Goal: Navigation & Orientation: Find specific page/section

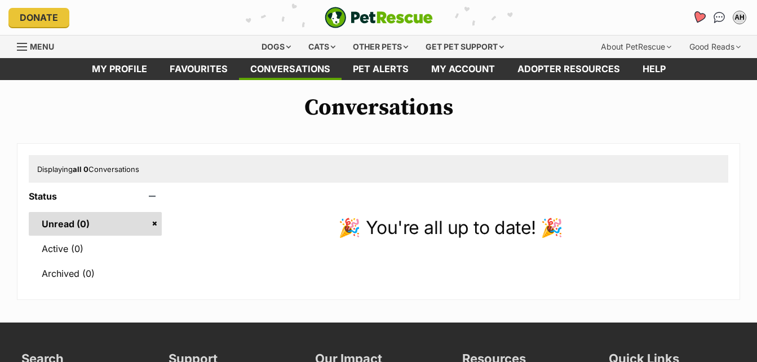
click at [695, 18] on icon "Favourites" at bounding box center [699, 17] width 15 height 15
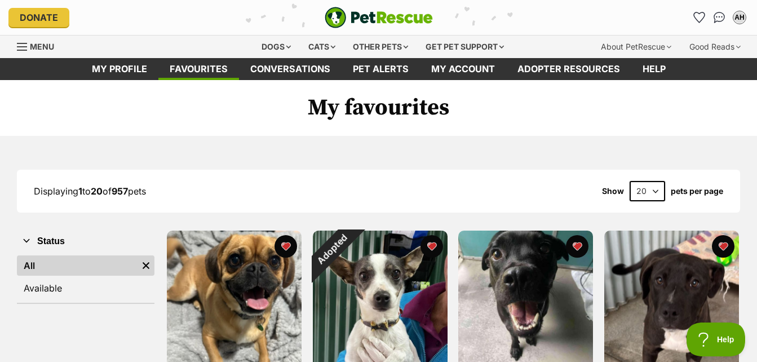
click at [655, 193] on select "20 40 60" at bounding box center [648, 191] width 36 height 20
select select "60"
click at [630, 181] on select "20 40 60" at bounding box center [648, 191] width 36 height 20
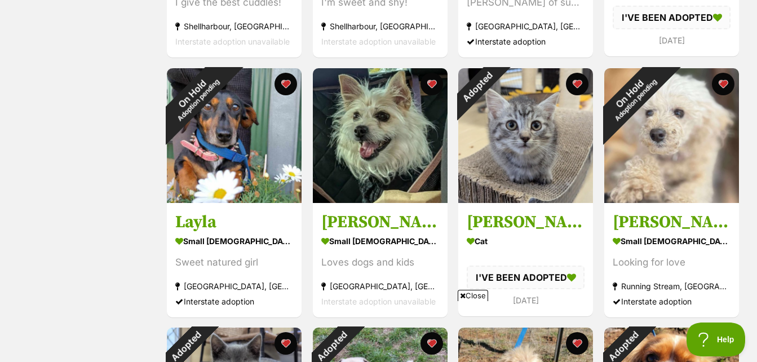
scroll to position [950, 0]
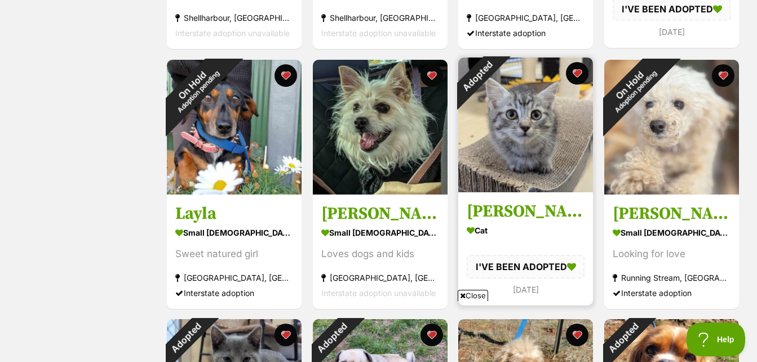
click at [524, 127] on img at bounding box center [525, 124] width 135 height 135
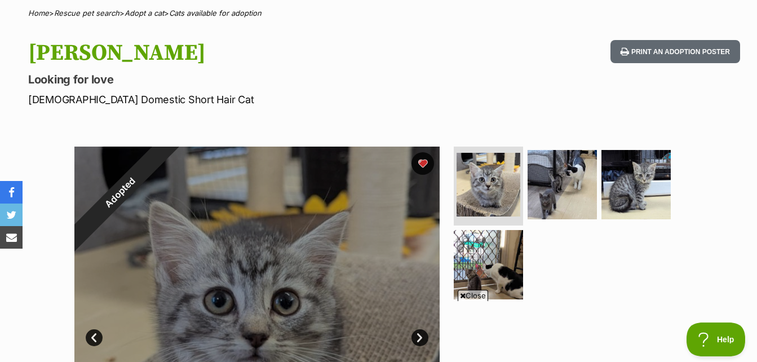
click at [475, 294] on span "Close" at bounding box center [473, 295] width 30 height 11
click at [548, 181] on img at bounding box center [562, 184] width 73 height 73
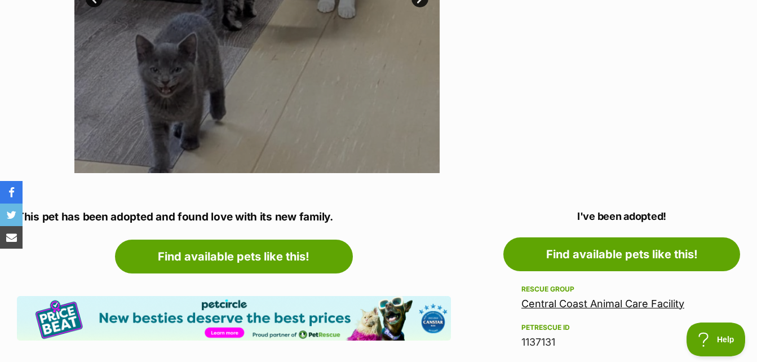
scroll to position [450, 0]
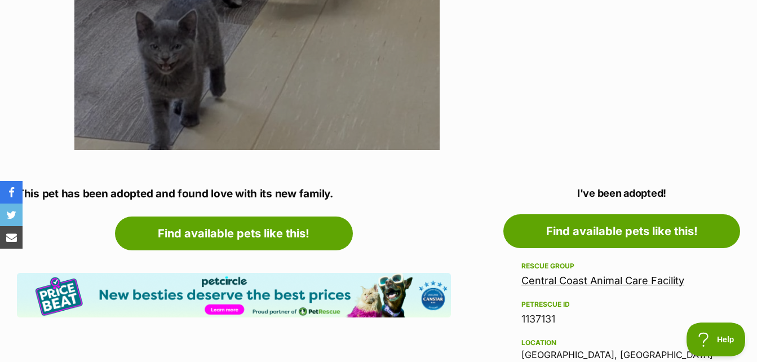
click at [587, 279] on link "Central Coast Animal Care Facility" at bounding box center [602, 281] width 163 height 12
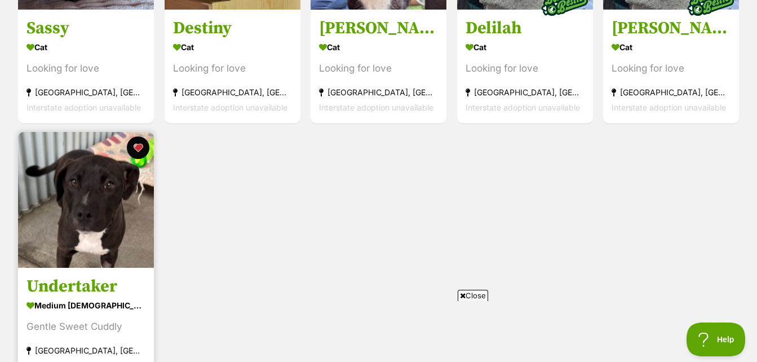
click at [91, 209] on img at bounding box center [86, 200] width 136 height 136
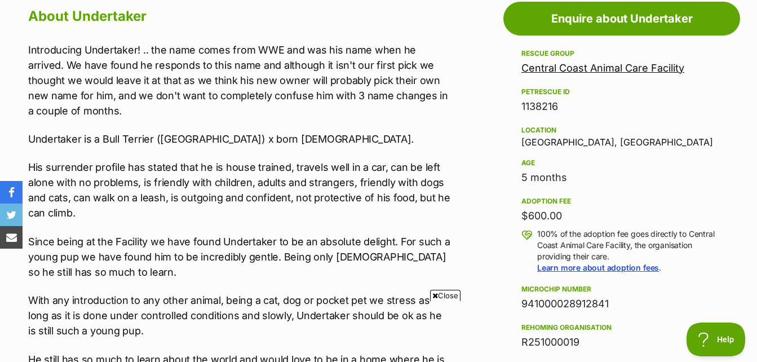
click at [450, 293] on span "Close" at bounding box center [445, 295] width 30 height 11
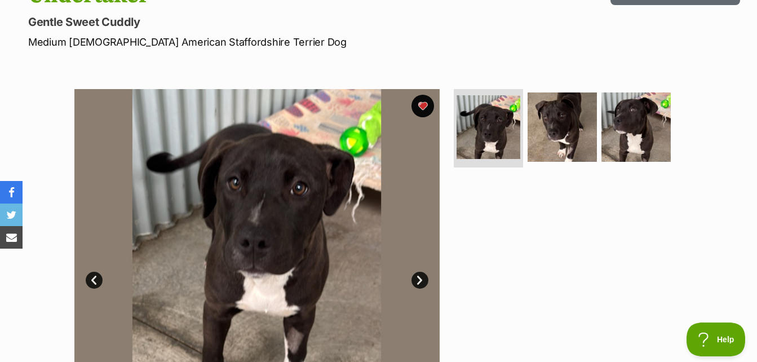
scroll to position [162, 0]
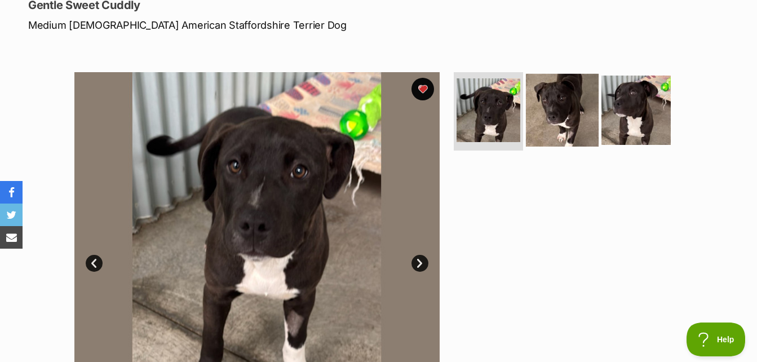
click at [556, 122] on img at bounding box center [562, 109] width 73 height 73
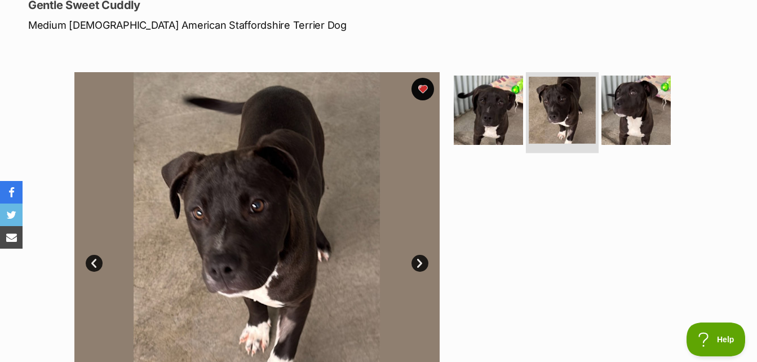
click at [556, 122] on img at bounding box center [562, 110] width 67 height 67
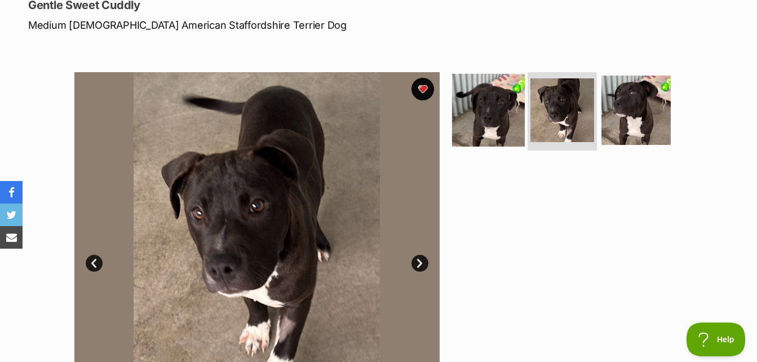
click at [483, 125] on img at bounding box center [488, 109] width 73 height 73
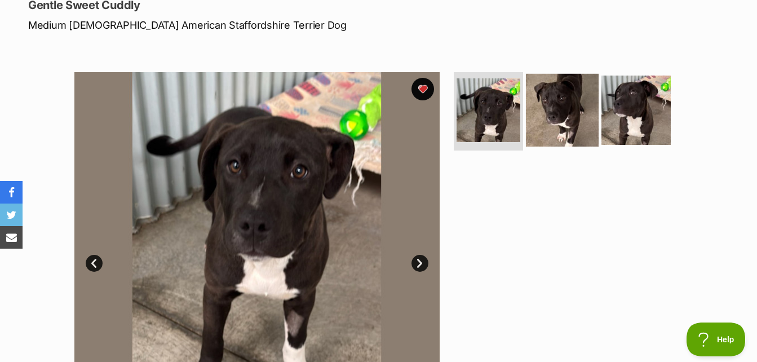
click at [555, 116] on img at bounding box center [562, 109] width 73 height 73
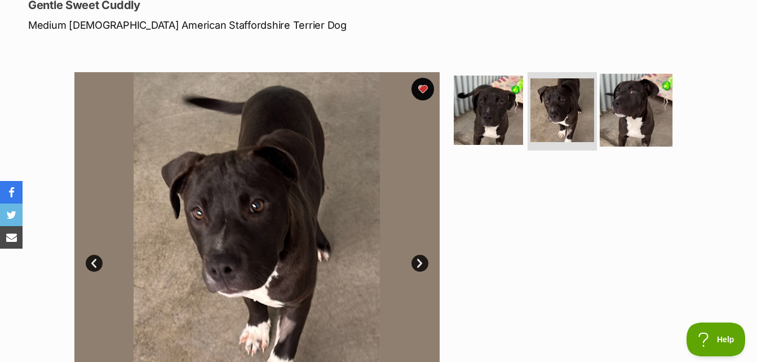
click at [625, 126] on img at bounding box center [636, 109] width 73 height 73
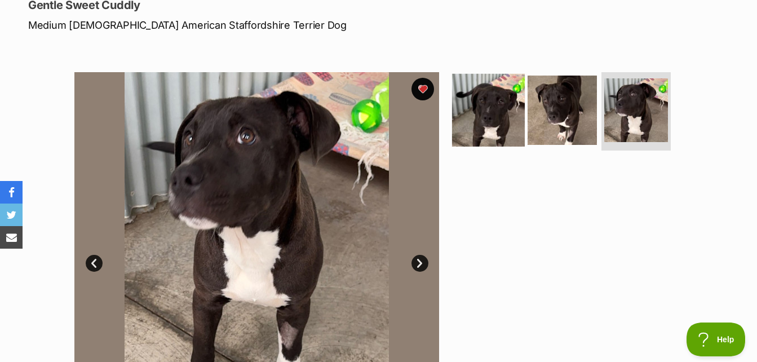
click at [477, 116] on img at bounding box center [488, 109] width 73 height 73
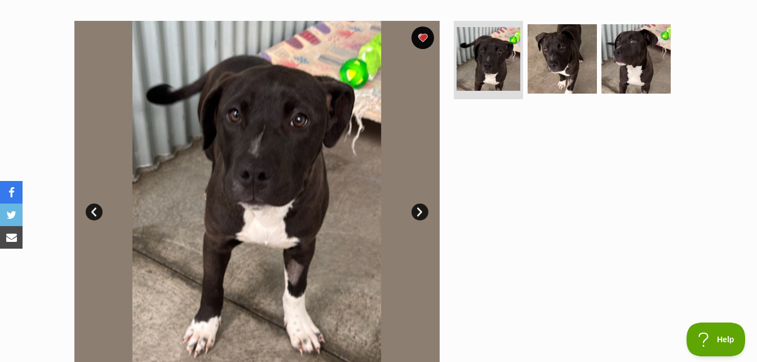
scroll to position [218, 0]
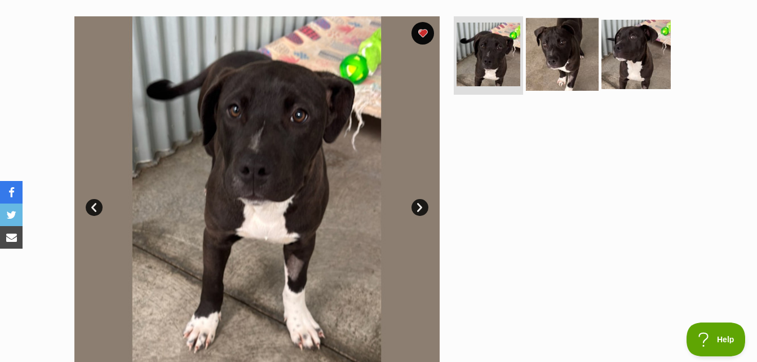
click at [551, 62] on img at bounding box center [562, 53] width 73 height 73
